Goal: Task Accomplishment & Management: Use online tool/utility

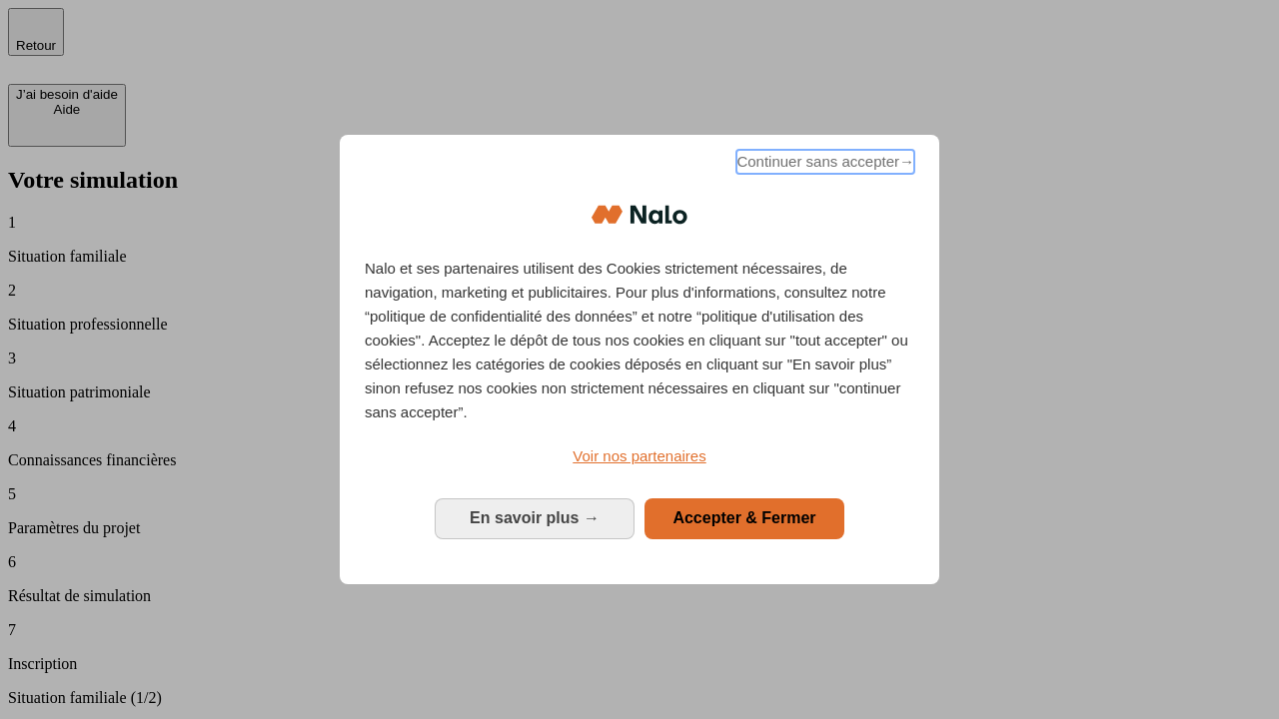
click at [823, 165] on span "Continuer sans accepter →" at bounding box center [825, 162] width 178 height 24
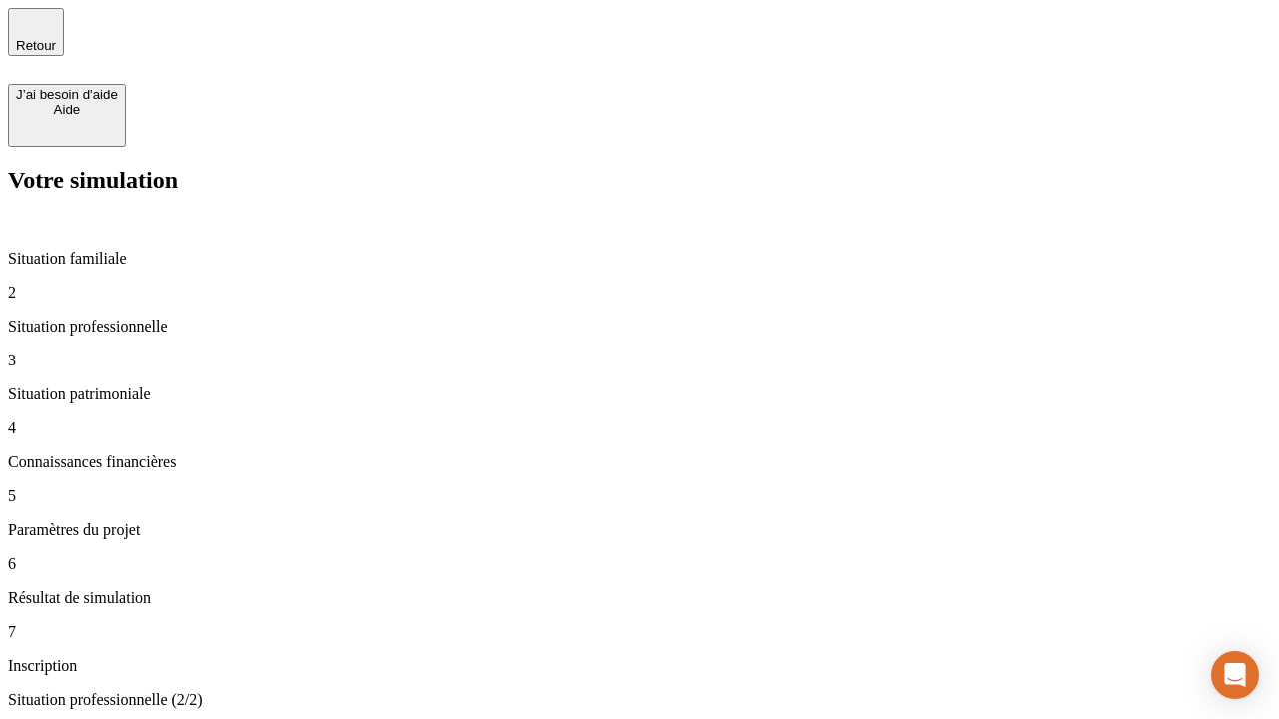
type input "30 000"
